Goal: Information Seeking & Learning: Learn about a topic

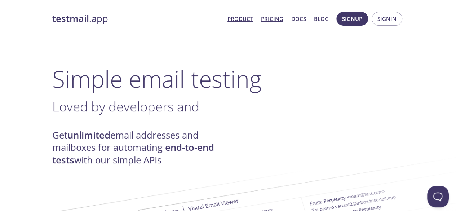
click at [276, 17] on link "Pricing" at bounding box center [272, 18] width 22 height 9
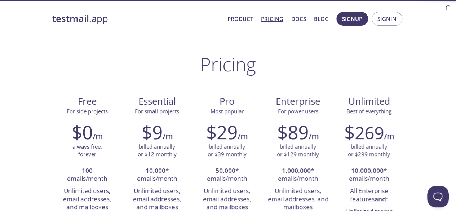
scroll to position [67, 0]
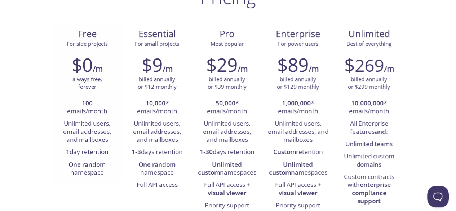
click at [97, 123] on li "Unlimited users, email addresses, and mailboxes" at bounding box center [87, 131] width 59 height 28
click at [98, 134] on li "Unlimited users, email addresses, and mailboxes" at bounding box center [87, 131] width 59 height 28
click at [89, 149] on li "1 day retention" at bounding box center [87, 152] width 59 height 12
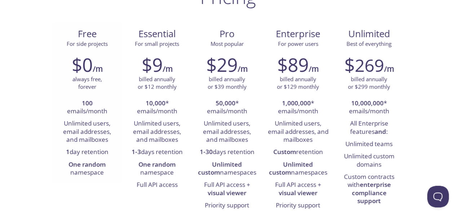
click at [89, 149] on li "1 day retention" at bounding box center [87, 152] width 59 height 12
click at [92, 150] on li "1 day retention" at bounding box center [87, 152] width 59 height 12
copy li "1 day retention"
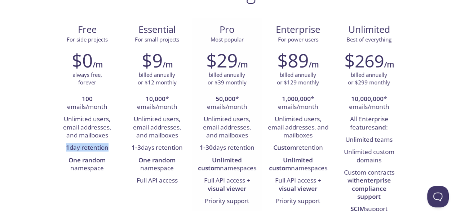
scroll to position [72, 0]
click at [226, 105] on li "50,000 * emails/month" at bounding box center [226, 103] width 59 height 21
click at [224, 65] on h2 "$29" at bounding box center [221, 60] width 31 height 22
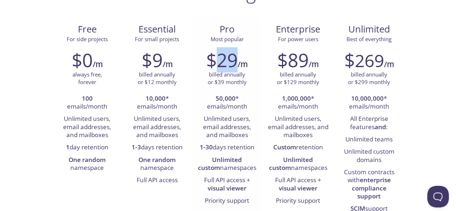
click at [224, 65] on h2 "$29" at bounding box center [221, 60] width 31 height 22
click at [151, 121] on li "Unlimited users, email addresses, and mailboxes" at bounding box center [157, 127] width 59 height 28
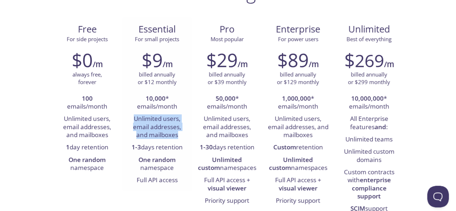
click at [151, 121] on li "Unlimited users, email addresses, and mailboxes" at bounding box center [157, 127] width 59 height 28
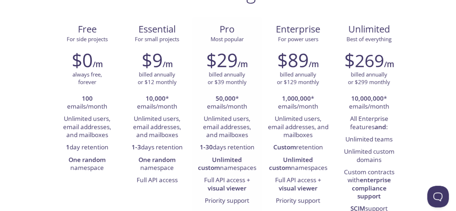
click at [212, 134] on li "Unlimited users, email addresses, and mailboxes" at bounding box center [226, 127] width 59 height 28
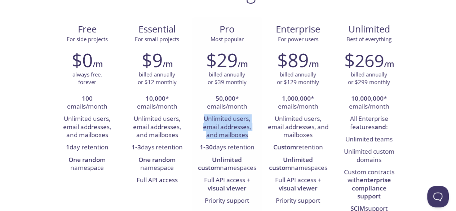
click at [212, 134] on li "Unlimited users, email addresses, and mailboxes" at bounding box center [226, 127] width 59 height 28
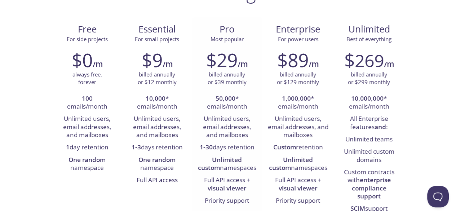
click at [221, 153] on li "1-30 days retention" at bounding box center [226, 147] width 59 height 12
click at [220, 159] on strong "Unlimited custom" at bounding box center [220, 163] width 44 height 16
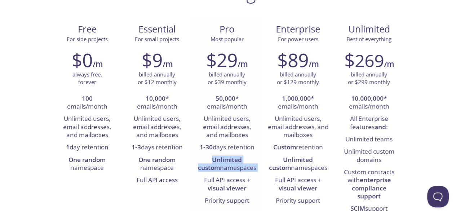
click at [220, 159] on strong "Unlimited custom" at bounding box center [220, 163] width 44 height 16
click at [224, 147] on li "1-30 days retention" at bounding box center [226, 147] width 59 height 12
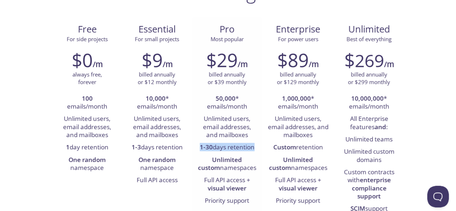
click at [224, 147] on li "1-30 days retention" at bounding box center [226, 147] width 59 height 12
click at [228, 156] on strong "Unlimited custom" at bounding box center [220, 163] width 44 height 16
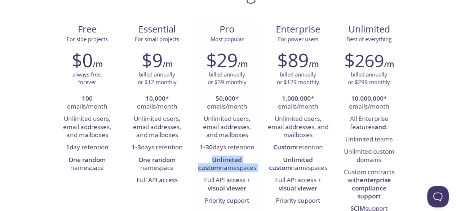
click at [228, 156] on strong "Unlimited custom" at bounding box center [220, 163] width 44 height 16
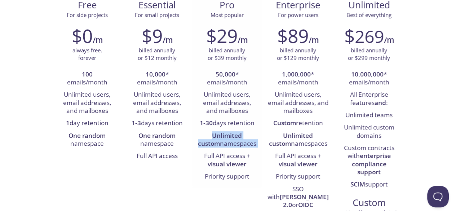
scroll to position [97, 0]
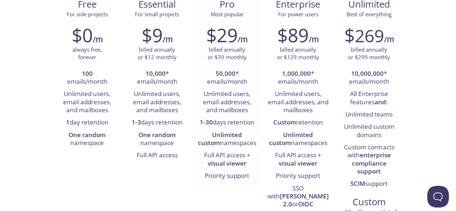
click at [228, 155] on li "Full API access + visual viewer" at bounding box center [226, 159] width 59 height 21
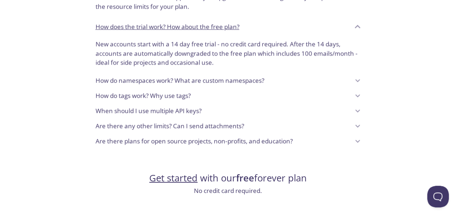
scroll to position [598, 0]
click at [133, 76] on p "How do namespaces work? What are custom namespaces?" at bounding box center [179, 80] width 169 height 9
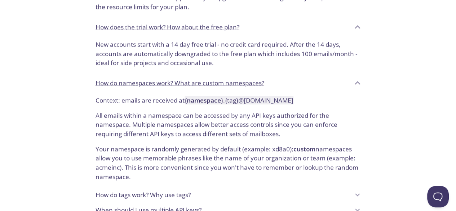
click at [133, 77] on div "How do namespaces work? What are custom namespaces?" at bounding box center [222, 83] width 254 height 12
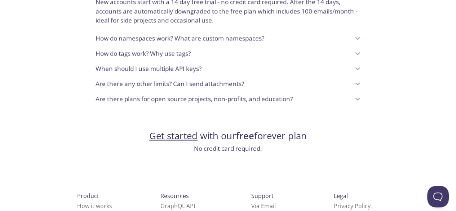
scroll to position [641, 0]
click at [135, 93] on p "Are there plans for open source projects, non-profits, and education?" at bounding box center [193, 97] width 197 height 9
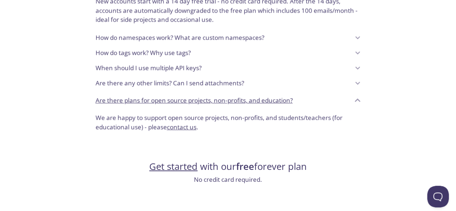
click at [130, 75] on div "Are there any other limits? Can I send attachments?" at bounding box center [228, 82] width 277 height 15
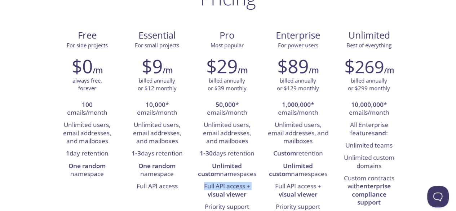
scroll to position [0, 0]
